Goal: Entertainment & Leisure: Consume media (video, audio)

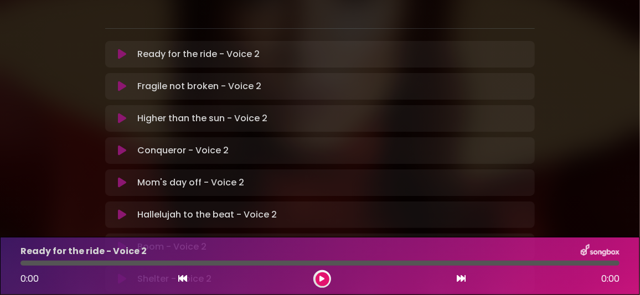
scroll to position [387, 0]
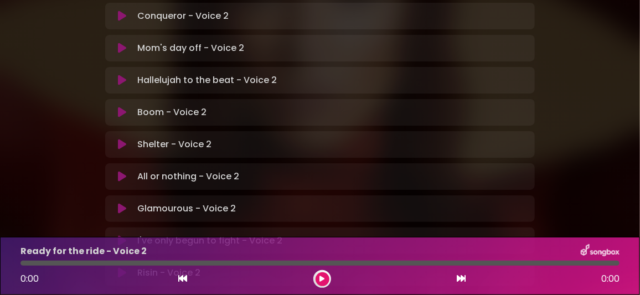
click at [124, 235] on icon at bounding box center [122, 240] width 8 height 11
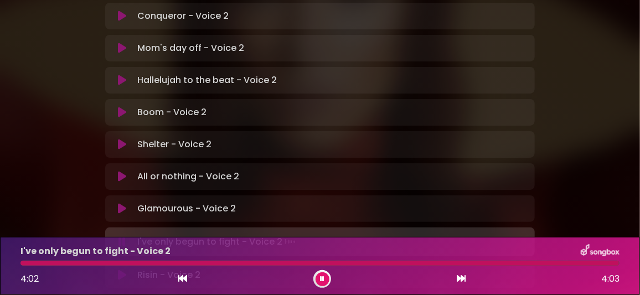
click at [122, 203] on icon at bounding box center [122, 208] width 8 height 11
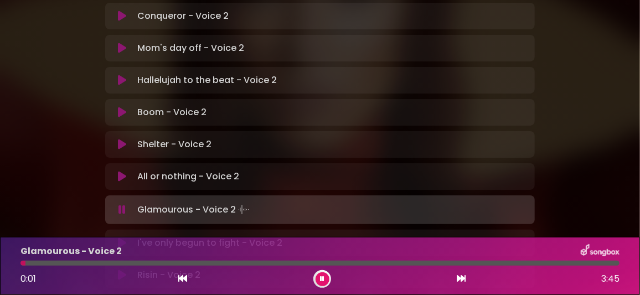
click at [120, 238] on icon at bounding box center [122, 243] width 8 height 11
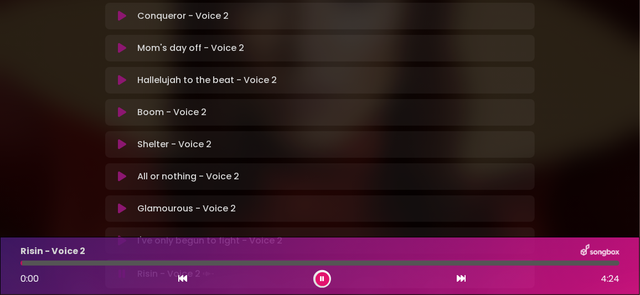
click at [326, 278] on button at bounding box center [323, 280] width 14 height 14
click at [121, 235] on icon at bounding box center [122, 240] width 8 height 11
click at [325, 276] on button at bounding box center [323, 280] width 14 height 14
click at [119, 268] on icon at bounding box center [122, 273] width 8 height 11
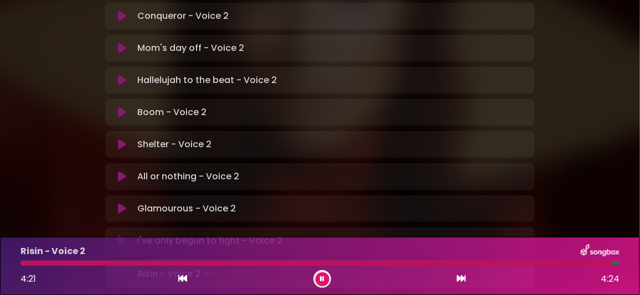
click at [126, 235] on button at bounding box center [122, 240] width 21 height 11
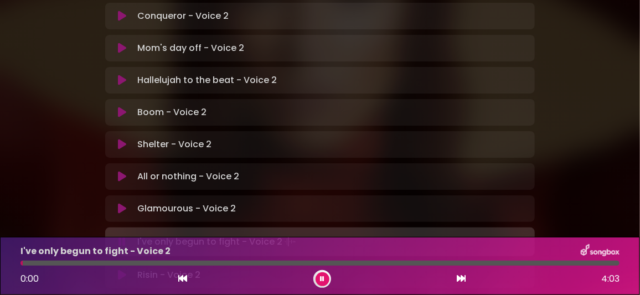
click at [120, 270] on icon at bounding box center [122, 275] width 8 height 11
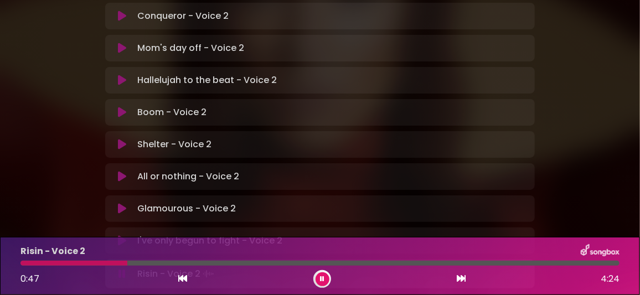
scroll to position [402, 0]
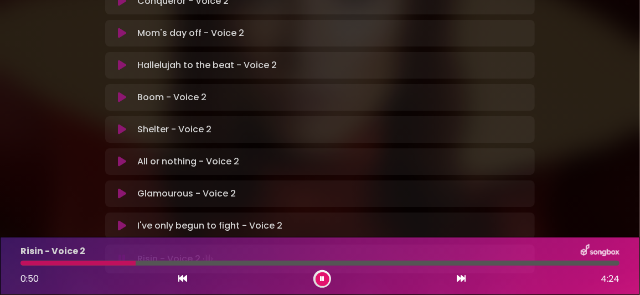
click at [29, 260] on div "Risin - Voice 2 0:50 4:24" at bounding box center [320, 266] width 613 height 44
click at [24, 263] on div at bounding box center [79, 263] width 118 height 5
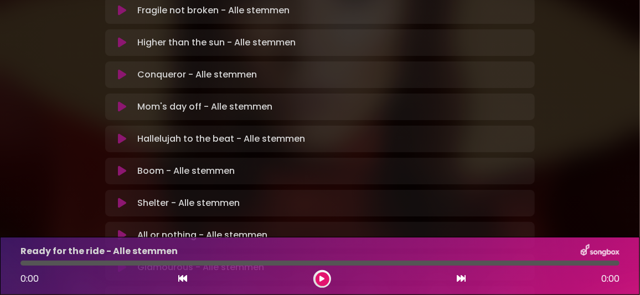
scroll to position [332, 0]
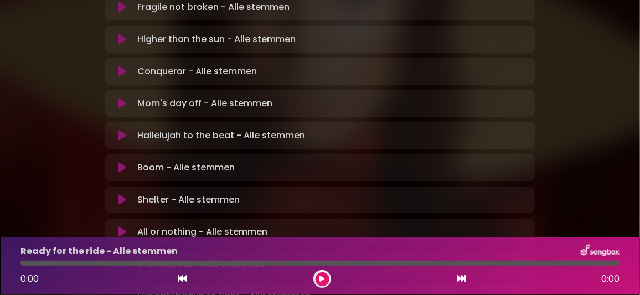
click at [124, 291] on icon at bounding box center [122, 296] width 8 height 11
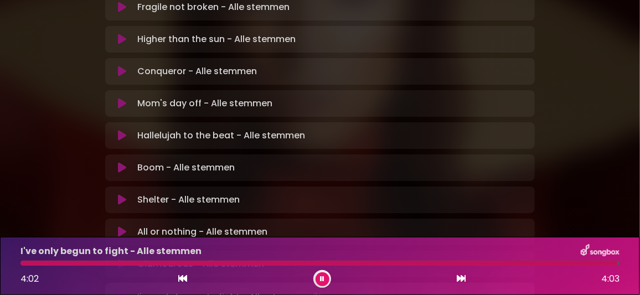
click at [123, 259] on icon at bounding box center [122, 264] width 8 height 11
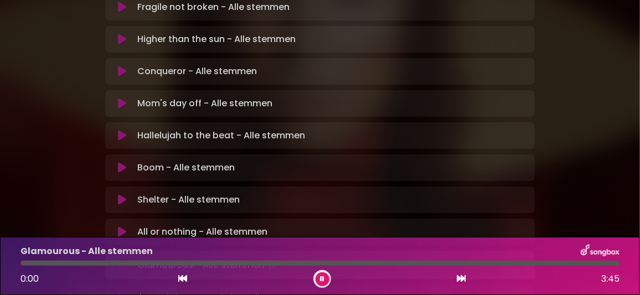
click at [121, 293] on icon at bounding box center [122, 298] width 8 height 11
click at [122, 291] on icon at bounding box center [122, 296] width 8 height 11
click at [125, 291] on icon at bounding box center [122, 296] width 8 height 11
drag, startPoint x: 317, startPoint y: 278, endPoint x: 263, endPoint y: 215, distance: 83.7
click at [317, 278] on button at bounding box center [323, 280] width 14 height 14
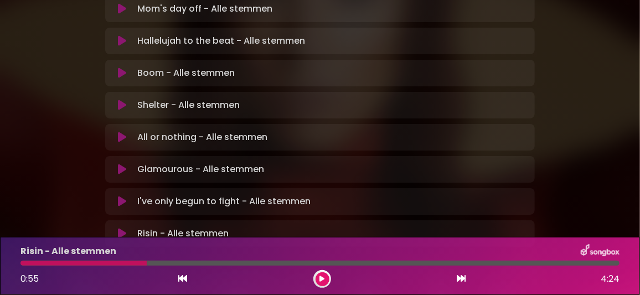
scroll to position [427, 0]
click at [121, 228] on icon at bounding box center [122, 233] width 8 height 11
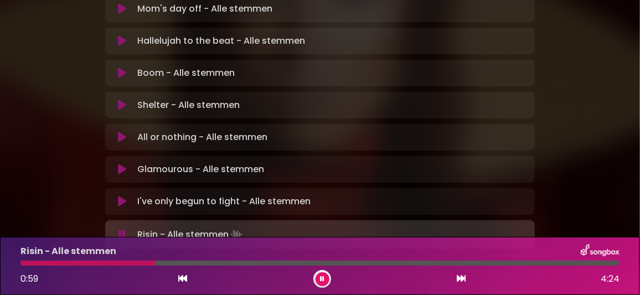
click at [122, 196] on icon at bounding box center [122, 201] width 8 height 11
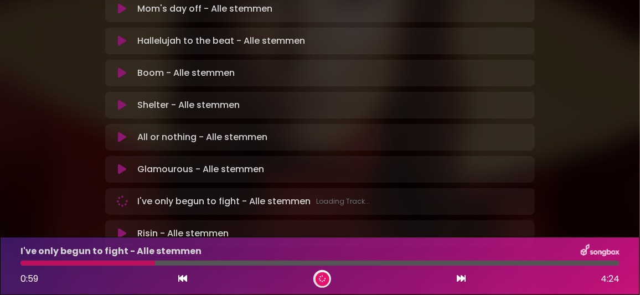
click at [119, 228] on icon at bounding box center [122, 233] width 8 height 11
